Goal: Use online tool/utility: Utilize a website feature to perform a specific function

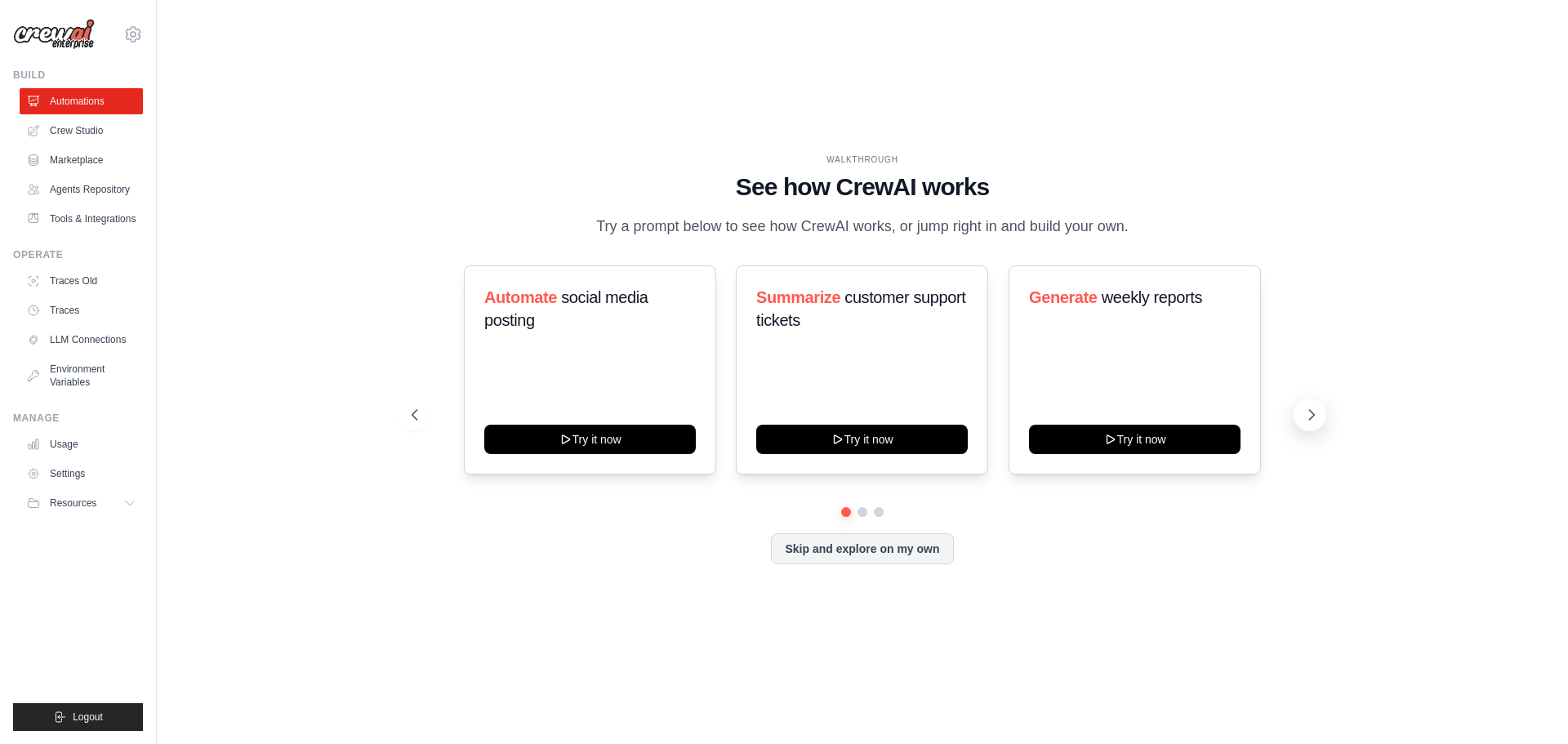
click at [1310, 413] on icon at bounding box center [1311, 414] width 16 height 16
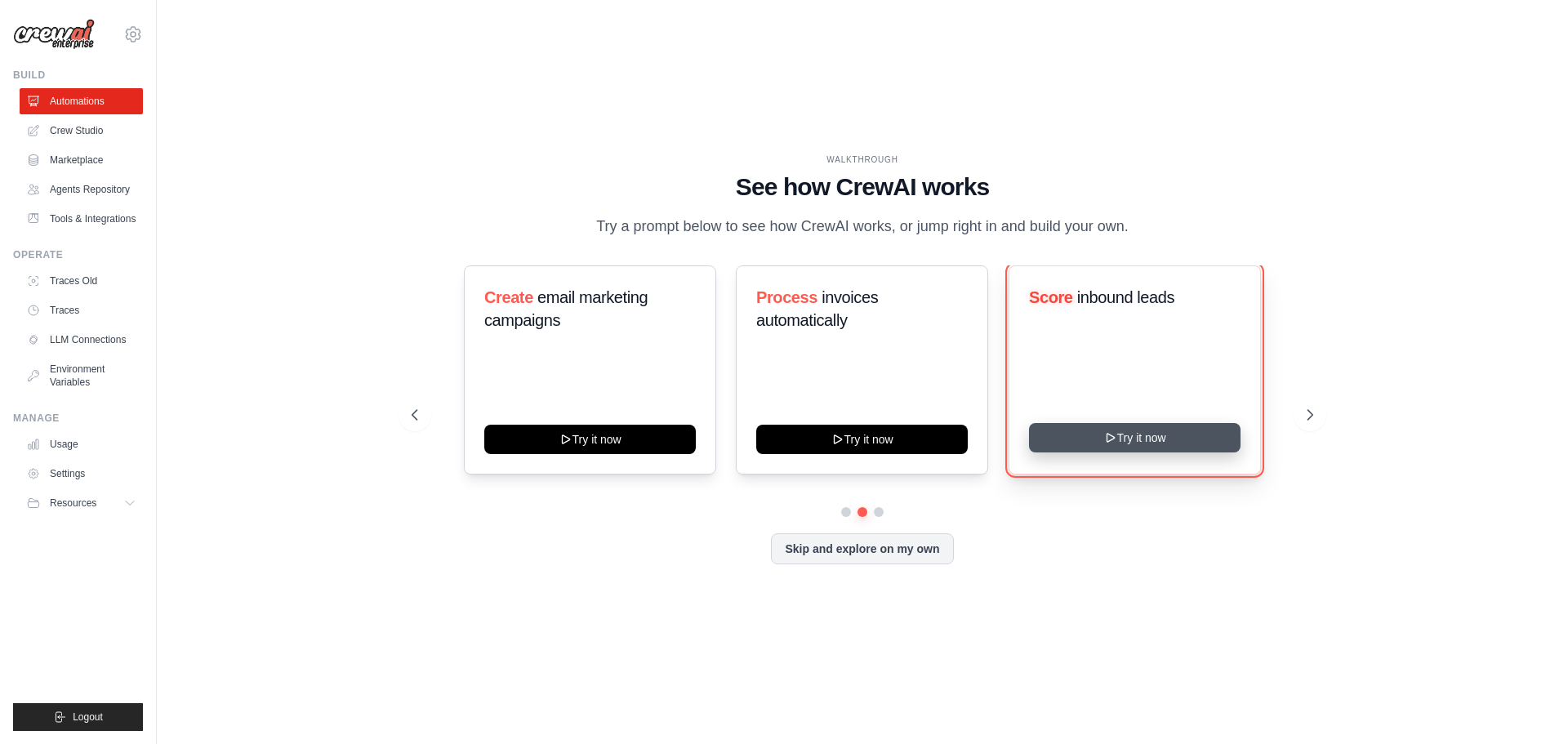
click at [1169, 439] on button "Try it now" at bounding box center [1135, 438] width 212 height 29
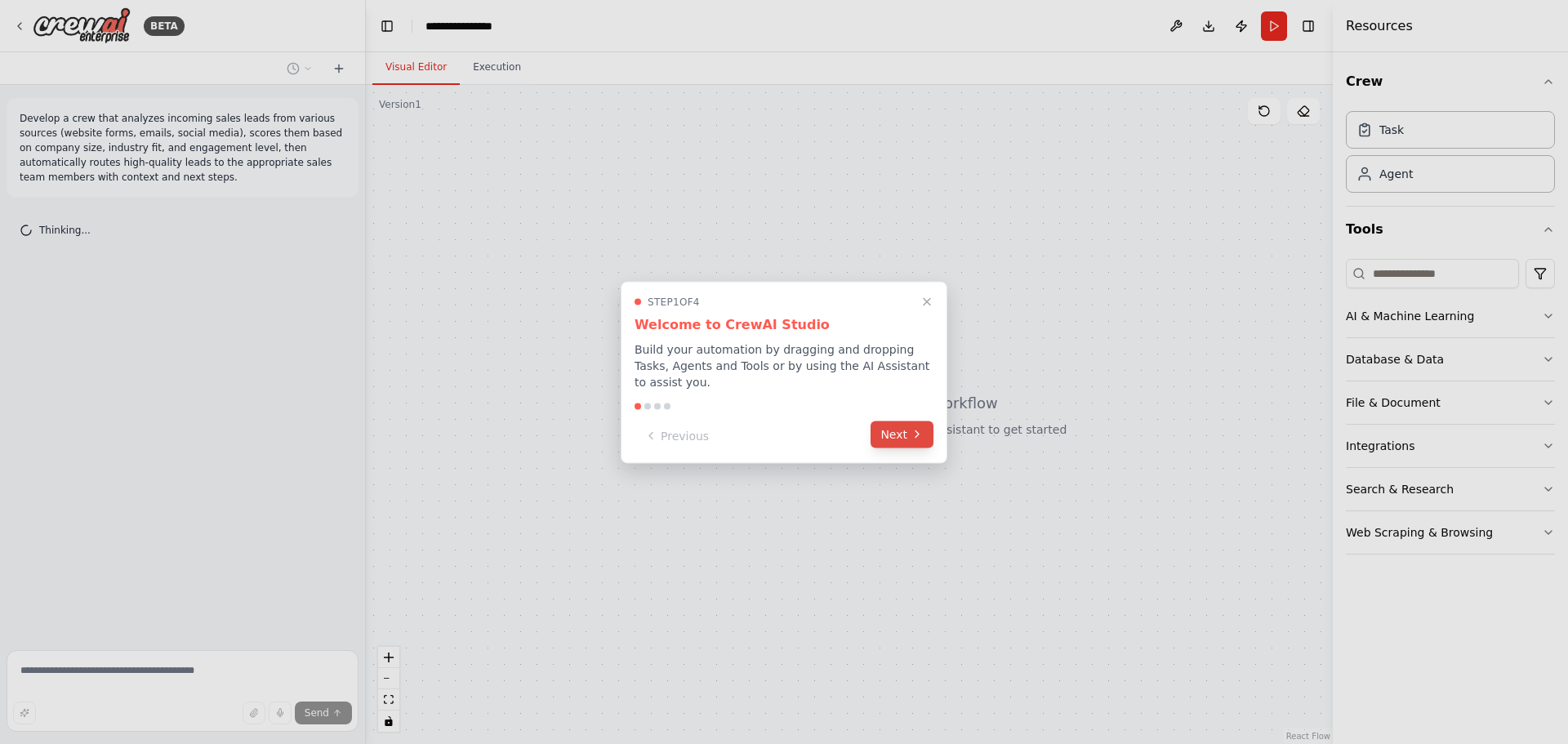
click at [903, 430] on button "Next" at bounding box center [902, 434] width 63 height 27
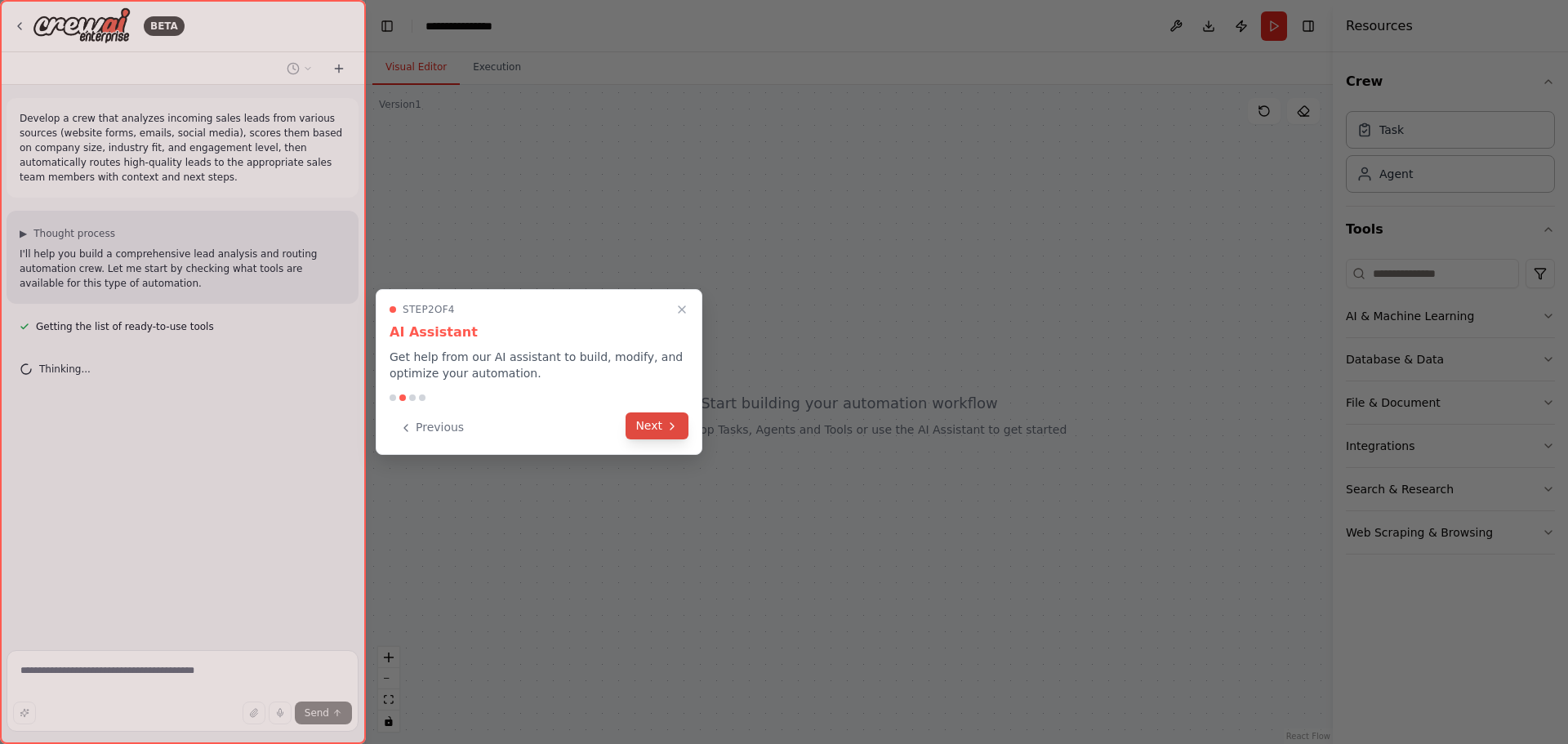
click at [649, 427] on button "Next" at bounding box center [657, 426] width 63 height 27
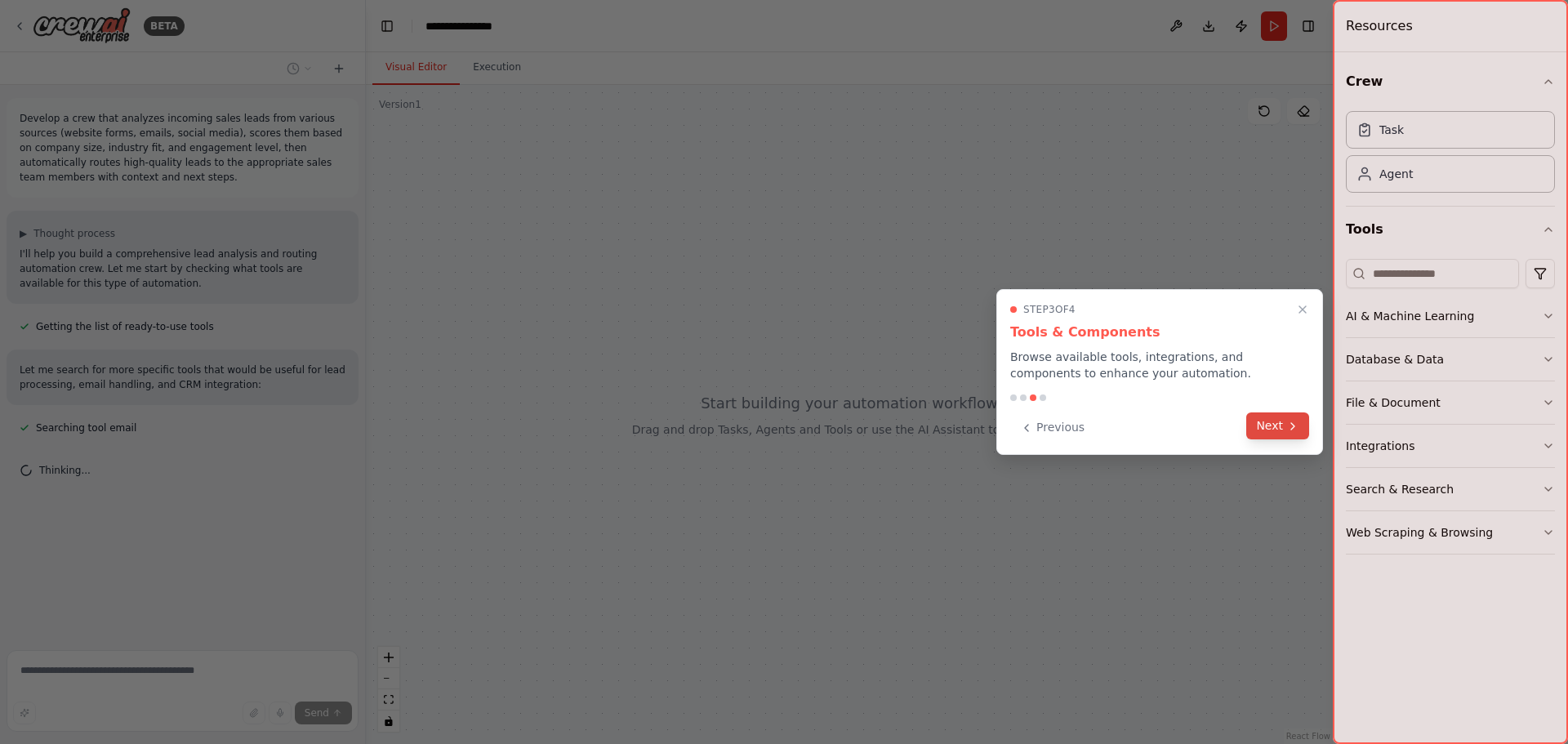
click at [1290, 433] on button "Next" at bounding box center [1277, 426] width 63 height 27
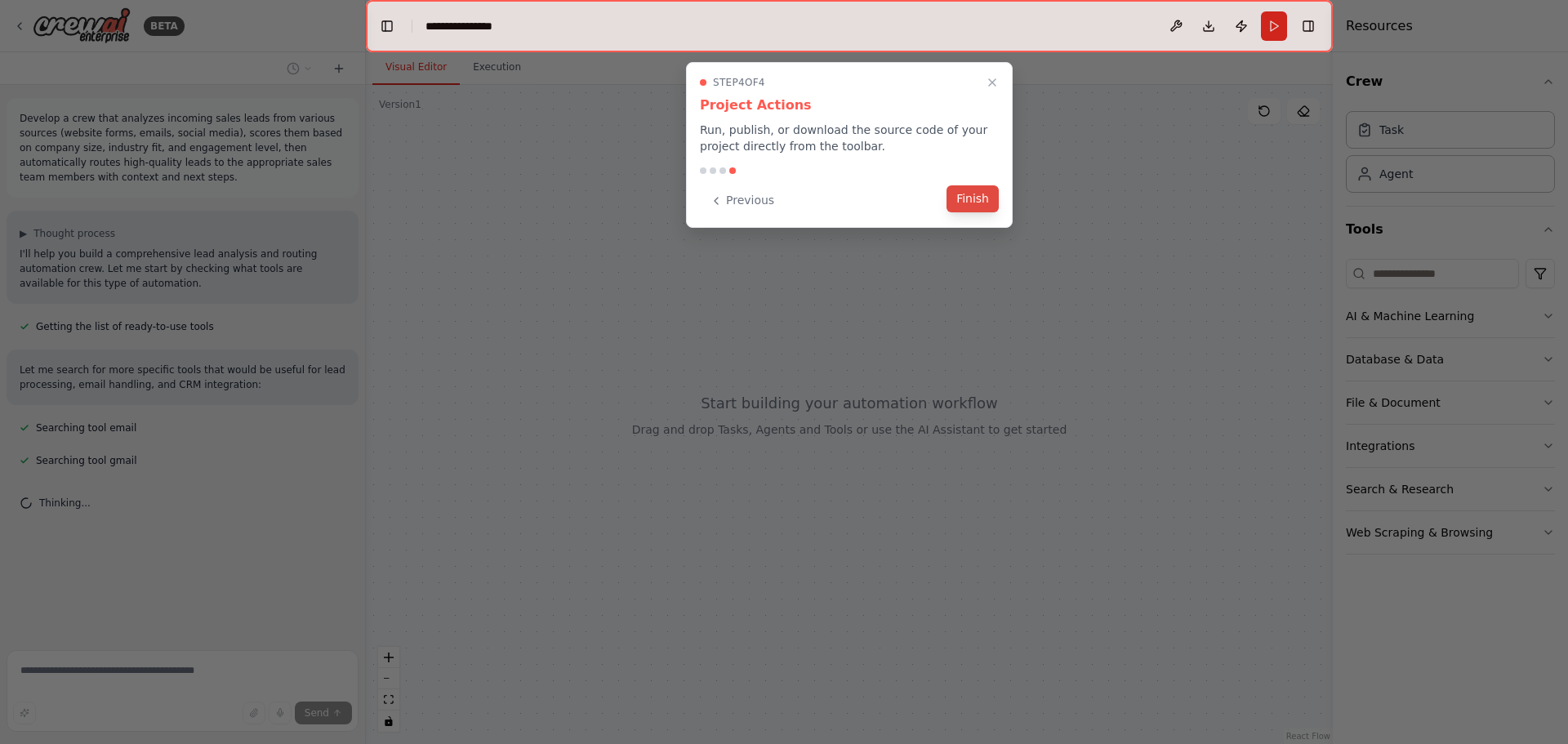
click at [977, 204] on button "Finish" at bounding box center [972, 199] width 52 height 27
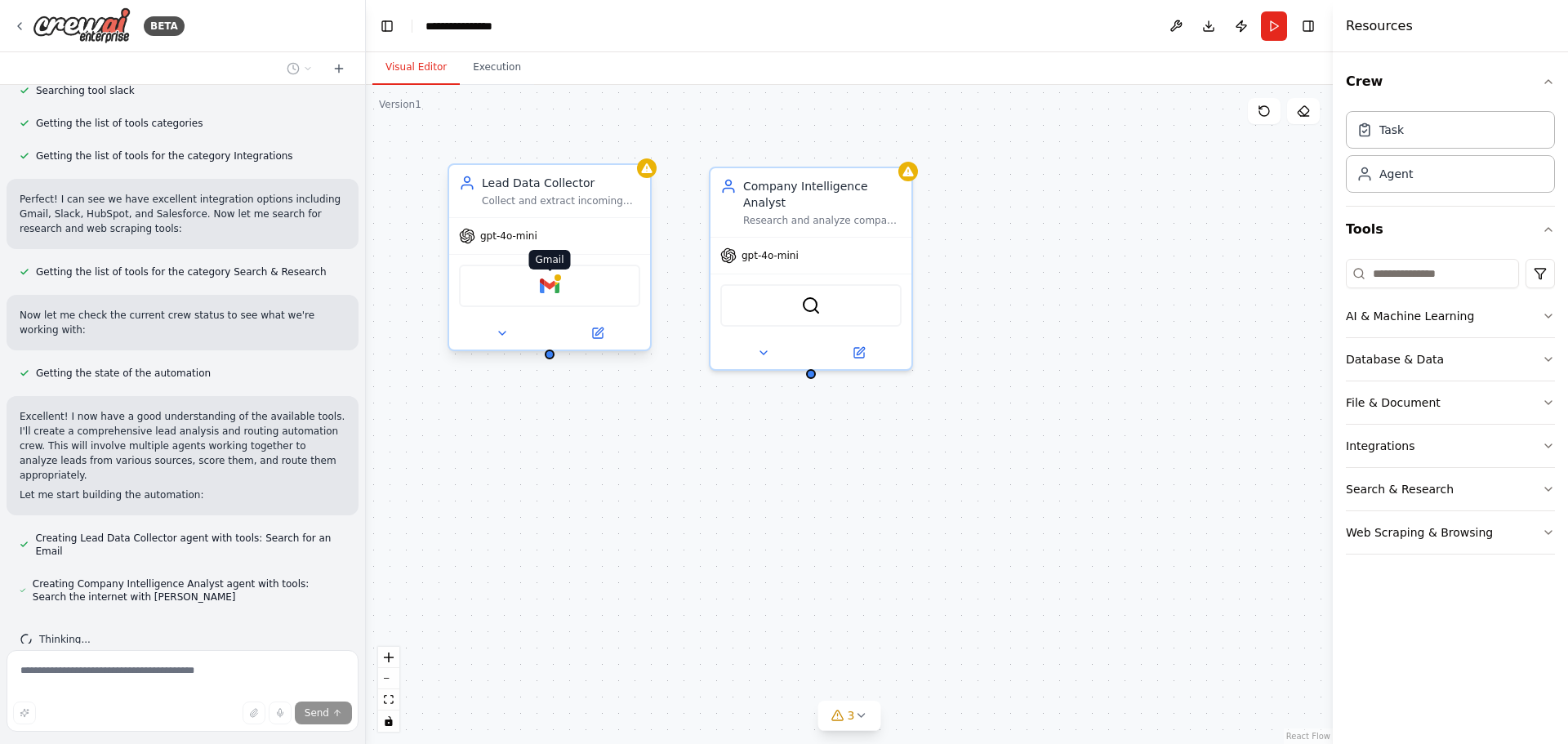
scroll to position [435, 0]
